Goal: Transaction & Acquisition: Purchase product/service

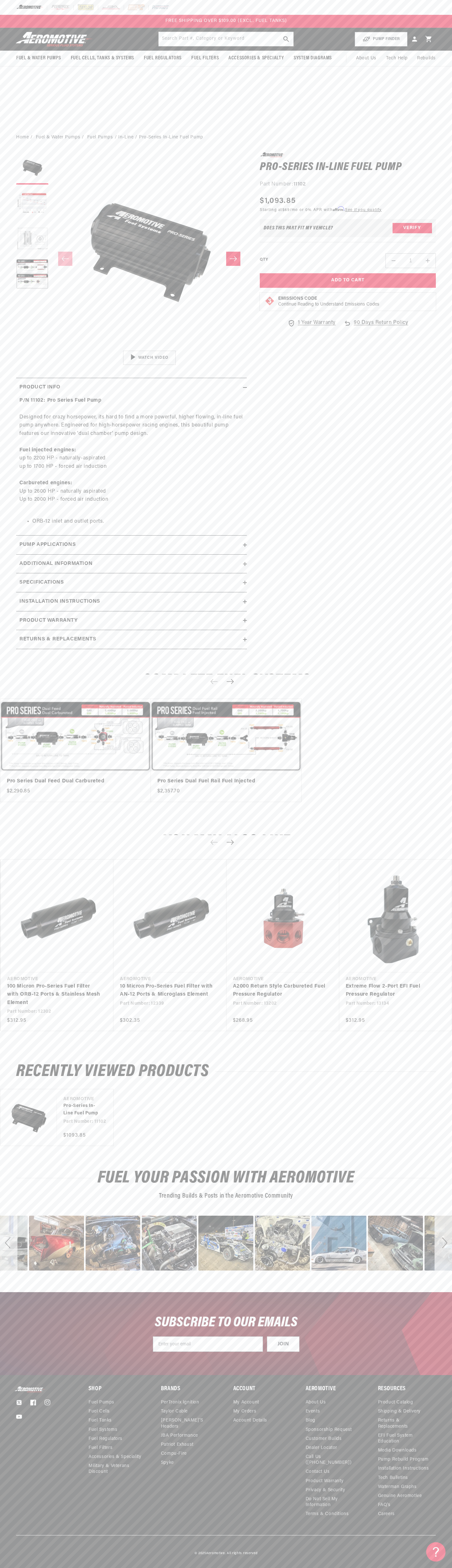
click at [437, 3] on div at bounding box center [226, 7] width 452 height 15
click at [439, 1054] on div "Recently Viewed Products Vendor Aeromotive Pro-Series In-Line Fuel Pump Part Nu…" at bounding box center [226, 1105] width 452 height 105
click at [302, 1563] on html "Skip to content Your cart Your cart is empty Loading... You may also like Subto…" at bounding box center [226, 784] width 452 height 1568
click at [11, 614] on section "0.0 star rating Write a review Pro-Series In-Line Fuel Pump Pro-Series In-Line …" at bounding box center [226, 403] width 452 height 514
